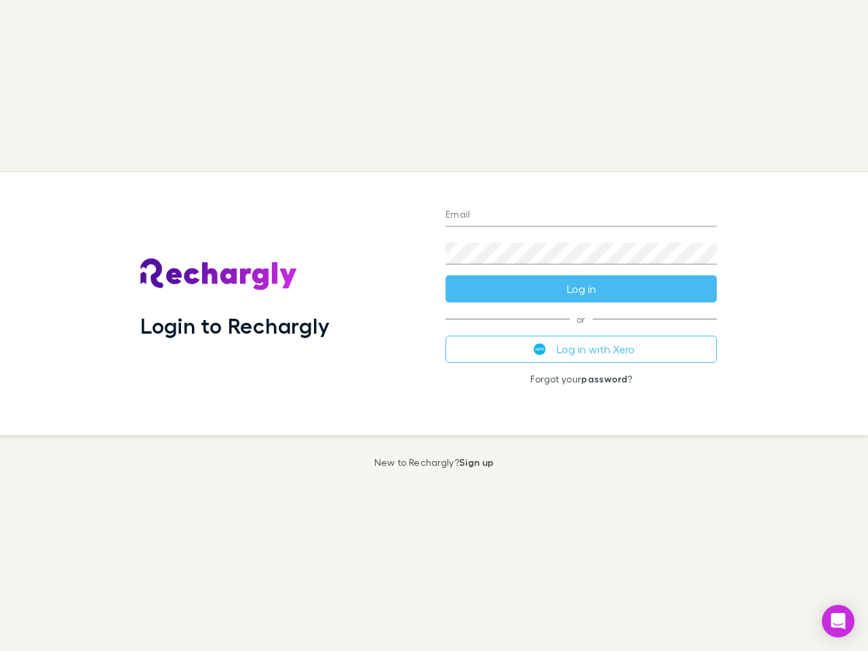
click at [434, 325] on div "Login to Rechargly" at bounding box center [282, 303] width 305 height 263
click at [581, 216] on input "Email" at bounding box center [580, 216] width 271 height 22
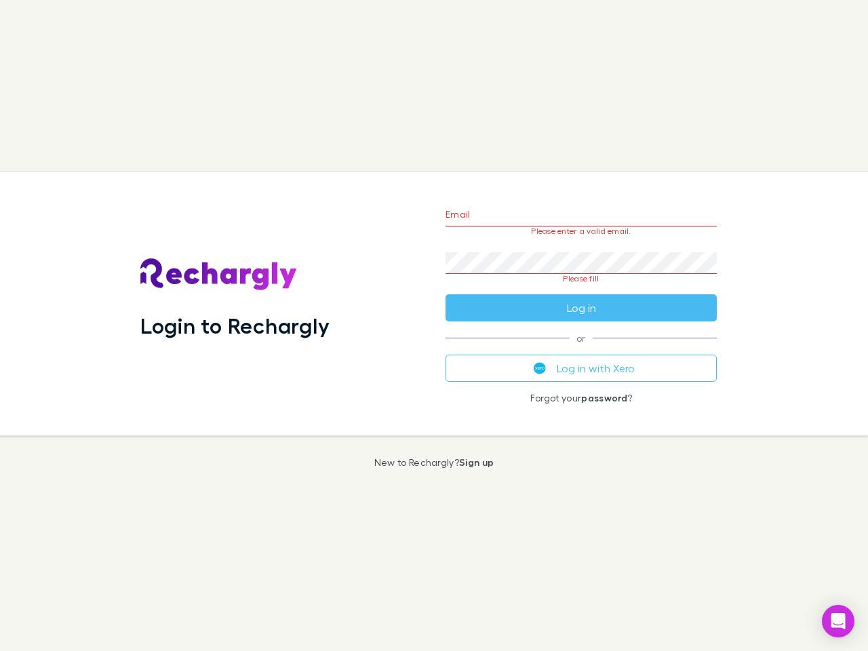
click at [581, 289] on form "Email Please enter a valid email. Password Please fill Log in" at bounding box center [580, 257] width 271 height 127
click at [581, 349] on div "Email Please enter a valid email. Password Please fill Log in or Log in with Xe…" at bounding box center [581, 303] width 293 height 263
click at [838, 621] on icon "Open Intercom Messenger" at bounding box center [838, 621] width 14 height 16
